Goal: Task Accomplishment & Management: Manage account settings

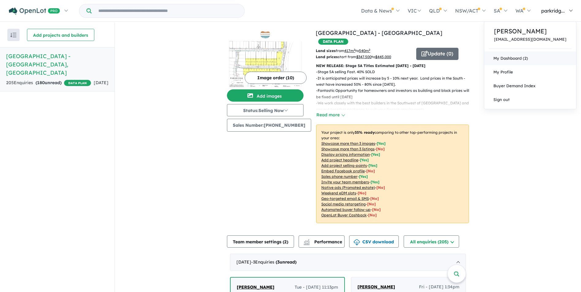
click at [520, 56] on link "My Dashboard (2)" at bounding box center [530, 58] width 92 height 14
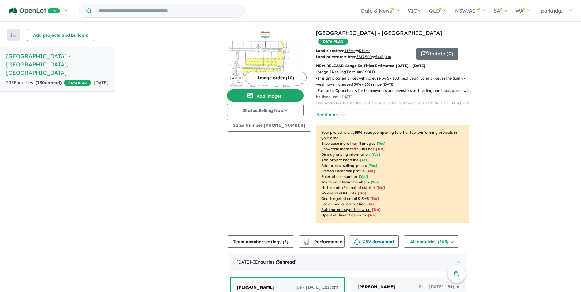
click at [256, 77] on button "Image order ( 10 )" at bounding box center [276, 78] width 62 height 12
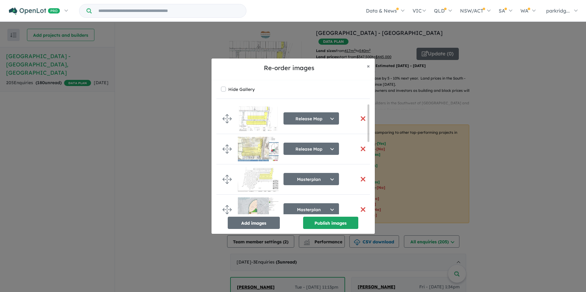
click at [362, 121] on button "button" at bounding box center [363, 118] width 13 height 13
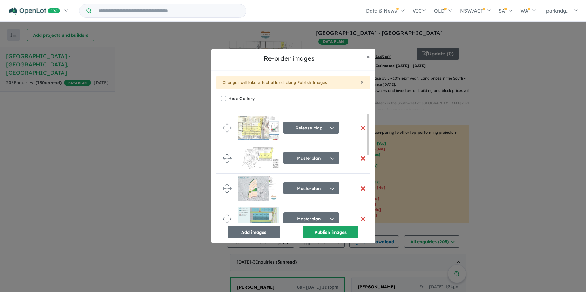
click at [361, 128] on button "button" at bounding box center [363, 128] width 13 height 13
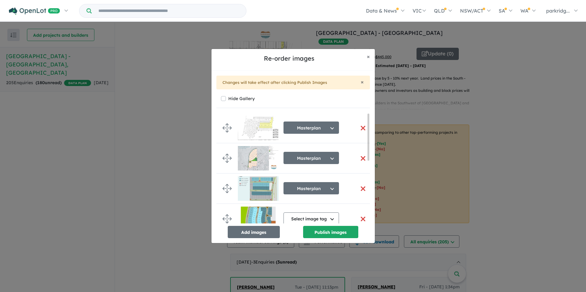
click at [362, 128] on button "button" at bounding box center [363, 128] width 13 height 13
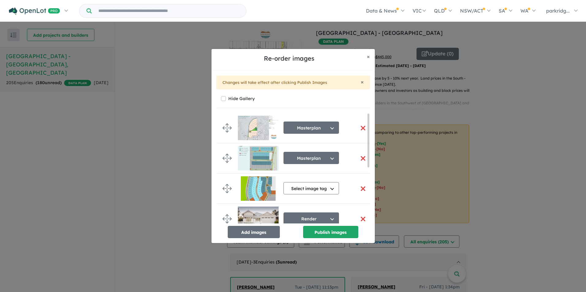
click at [362, 128] on button "button" at bounding box center [363, 128] width 13 height 13
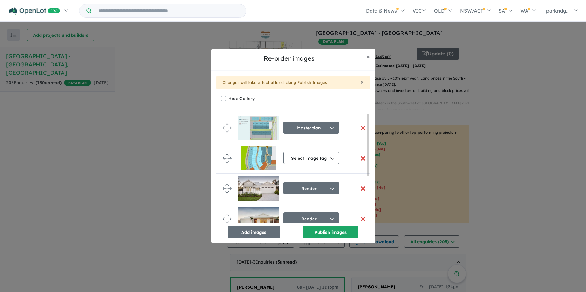
click at [362, 128] on button "button" at bounding box center [363, 128] width 13 height 13
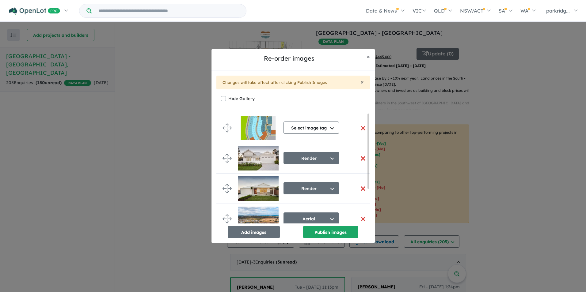
click at [363, 128] on button "button" at bounding box center [363, 128] width 13 height 13
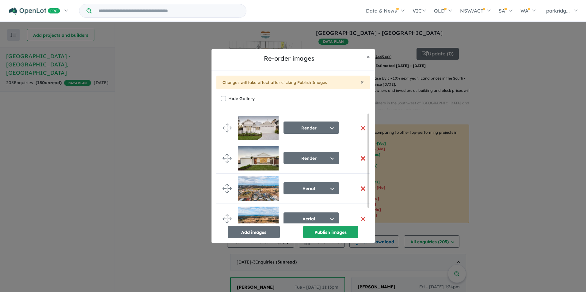
click at [363, 128] on button "button" at bounding box center [363, 128] width 13 height 13
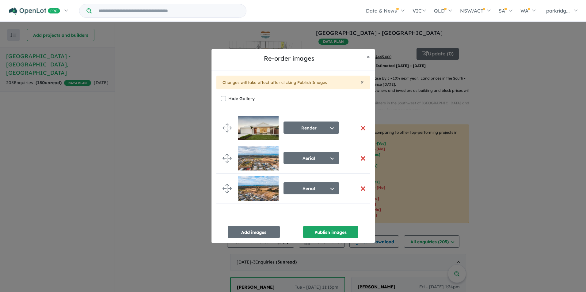
click at [363, 128] on button "button" at bounding box center [363, 128] width 13 height 13
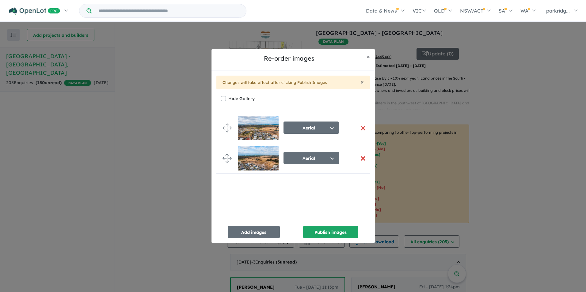
click at [363, 128] on button "button" at bounding box center [363, 128] width 13 height 13
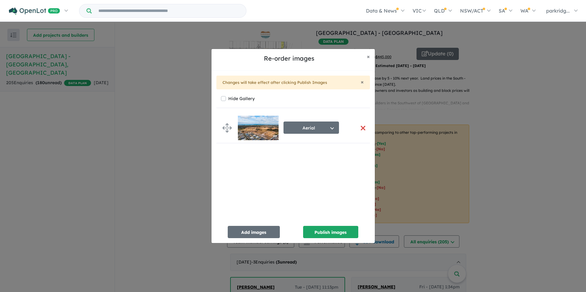
click at [363, 128] on button "button" at bounding box center [363, 128] width 13 height 13
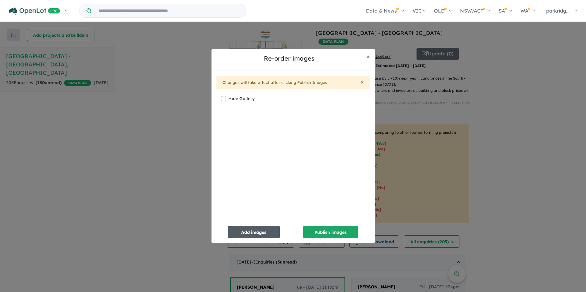
click at [254, 232] on button "Add images" at bounding box center [254, 232] width 52 height 12
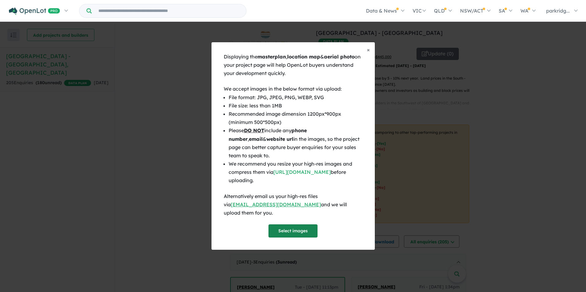
click at [282, 226] on button "Select images" at bounding box center [292, 231] width 49 height 13
click at [368, 53] on span "×" at bounding box center [368, 49] width 3 height 7
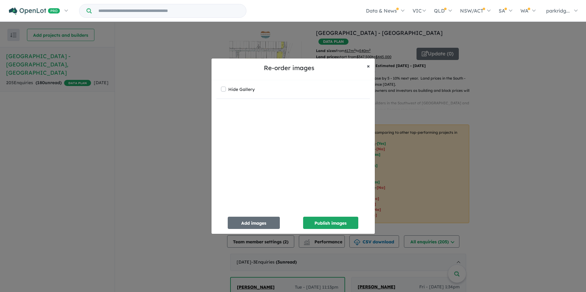
click at [367, 66] on span "×" at bounding box center [368, 65] width 3 height 7
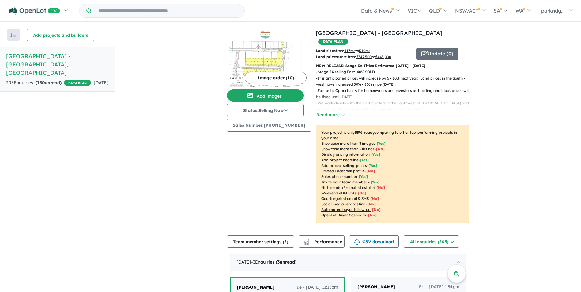
click at [264, 77] on button "Image order ( 10 )" at bounding box center [276, 78] width 62 height 12
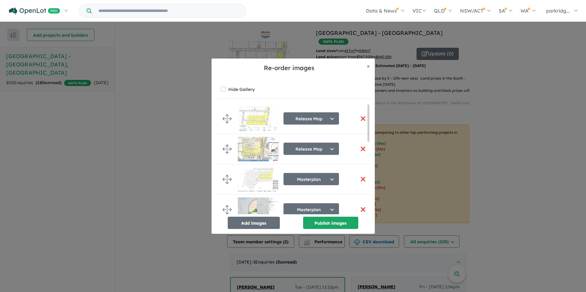
click at [228, 91] on label "Hide Gallery" at bounding box center [241, 89] width 26 height 9
click at [360, 118] on button "button" at bounding box center [363, 118] width 13 height 13
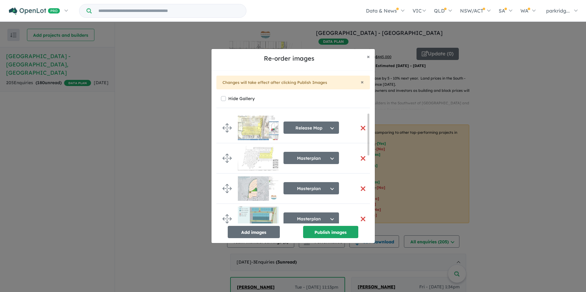
click at [361, 127] on button "button" at bounding box center [363, 128] width 13 height 13
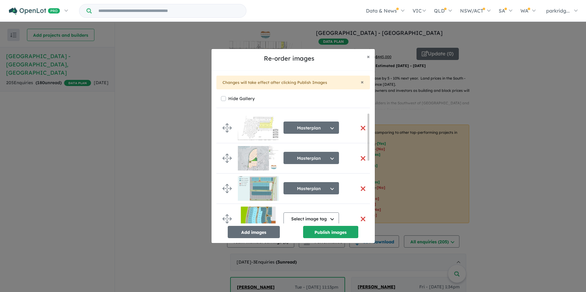
click at [361, 127] on button "button" at bounding box center [363, 128] width 13 height 13
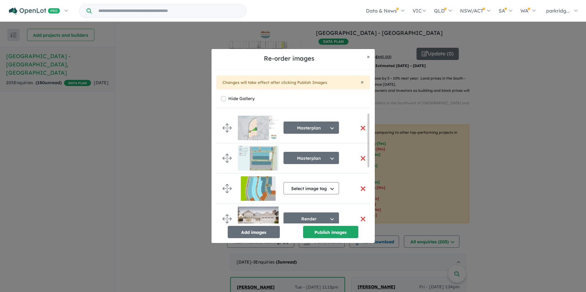
click at [361, 127] on button "button" at bounding box center [363, 128] width 13 height 13
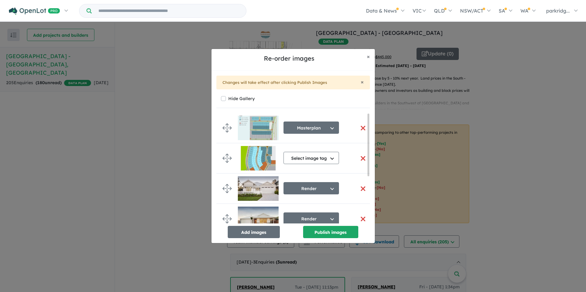
click at [361, 126] on button "button" at bounding box center [363, 128] width 13 height 13
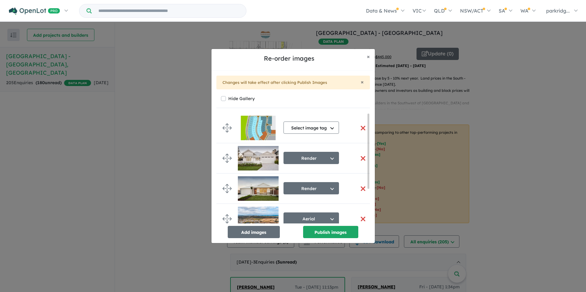
click at [361, 126] on button "button" at bounding box center [363, 128] width 13 height 13
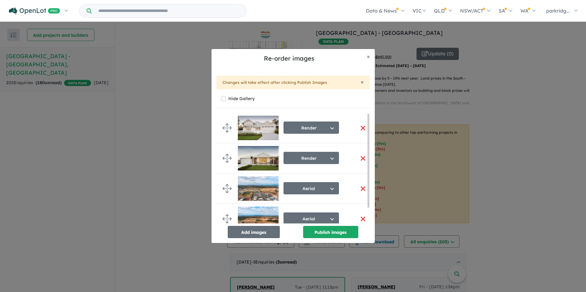
click at [362, 126] on button "button" at bounding box center [363, 128] width 13 height 13
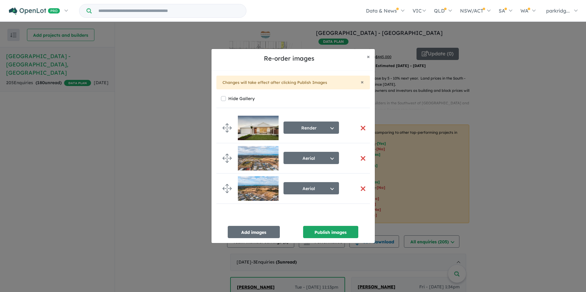
click at [362, 126] on button "button" at bounding box center [363, 128] width 13 height 13
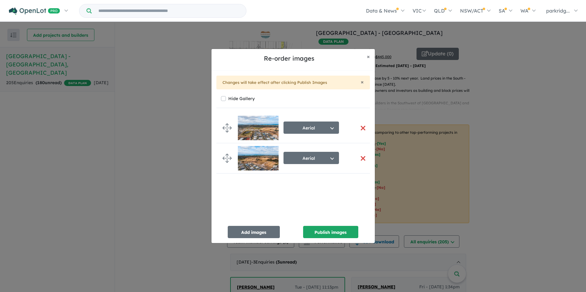
click at [362, 126] on button "button" at bounding box center [363, 128] width 13 height 13
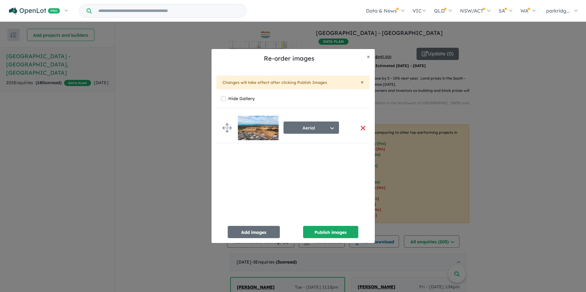
click at [362, 126] on button "button" at bounding box center [363, 128] width 13 height 13
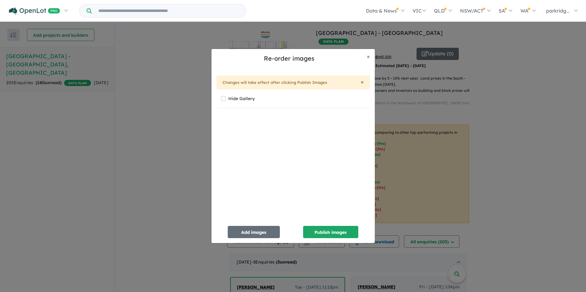
click at [362, 126] on div at bounding box center [295, 170] width 158 height 115
click at [506, 192] on div "Re-order images × Close × Changes will take effect after clicking Publish Image…" at bounding box center [293, 146] width 586 height 292
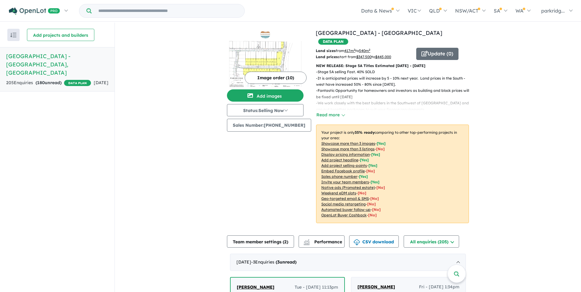
click at [347, 48] on u "417 m 2" at bounding box center [349, 50] width 11 height 5
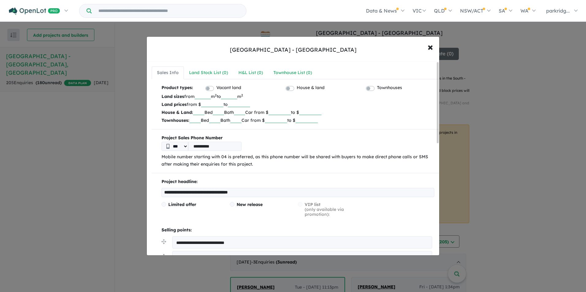
click at [211, 96] on input "***" at bounding box center [203, 96] width 16 height 6
type input "*"
type input "***"
click at [237, 96] on input "***" at bounding box center [229, 96] width 16 height 6
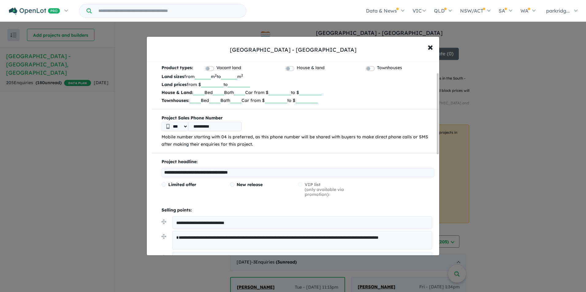
scroll to position [31, 0]
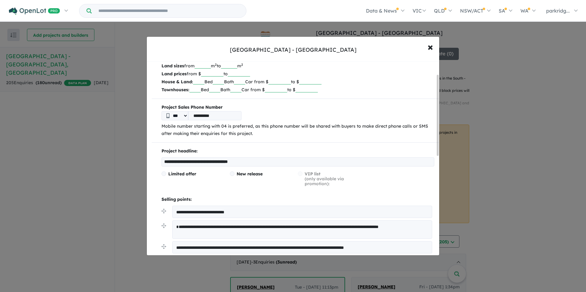
type input "***"
click at [166, 173] on label "Limited offer" at bounding box center [192, 174] width 63 height 5
click at [232, 173] on span at bounding box center [232, 174] width 5 height 5
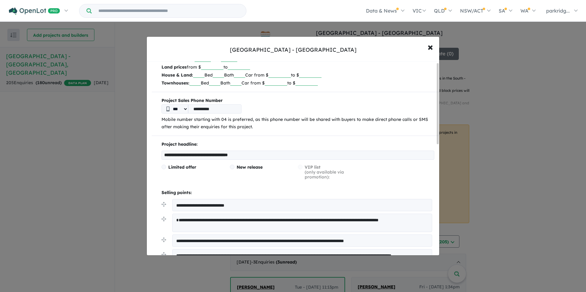
scroll to position [0, 0]
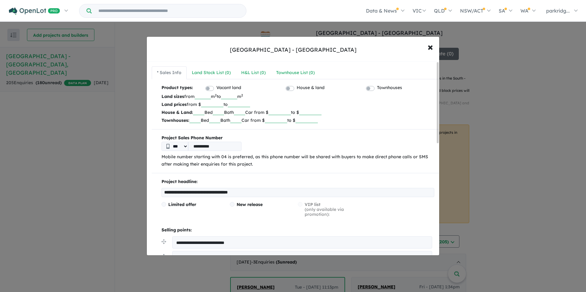
click at [217, 104] on input "******" at bounding box center [212, 104] width 22 height 6
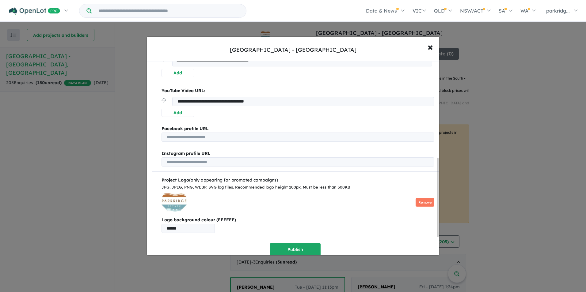
scroll to position [279, 0]
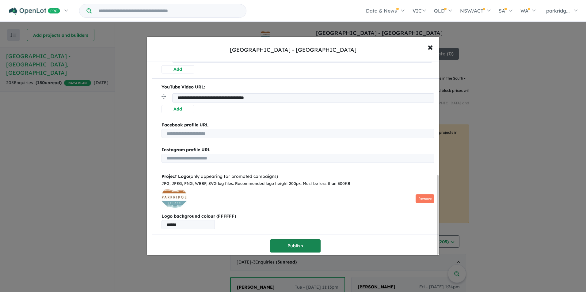
click at [285, 244] on button "Publish" at bounding box center [295, 246] width 51 height 13
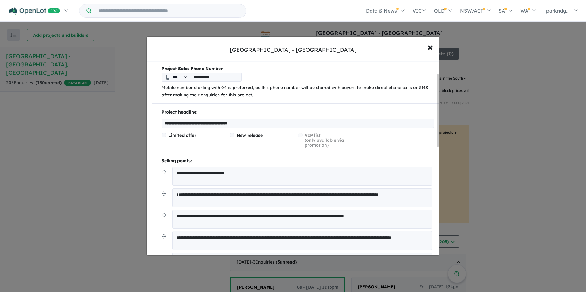
scroll to position [92, 0]
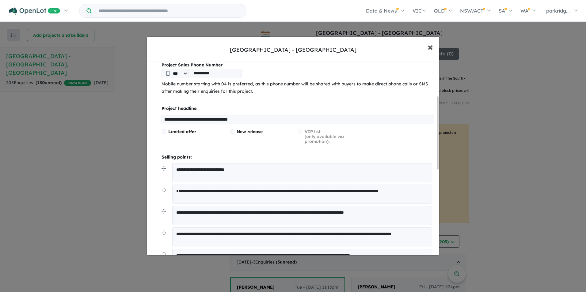
click at [432, 45] on span "×" at bounding box center [430, 46] width 6 height 13
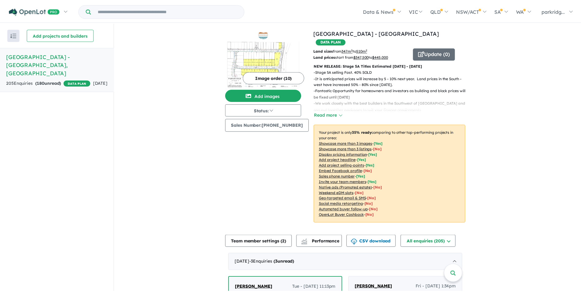
scroll to position [0, 0]
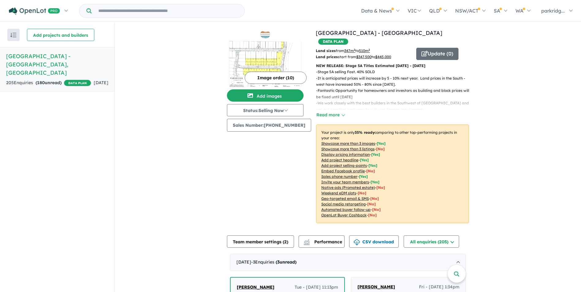
click at [275, 56] on img at bounding box center [265, 64] width 77 height 46
